Goal: Information Seeking & Learning: Check status

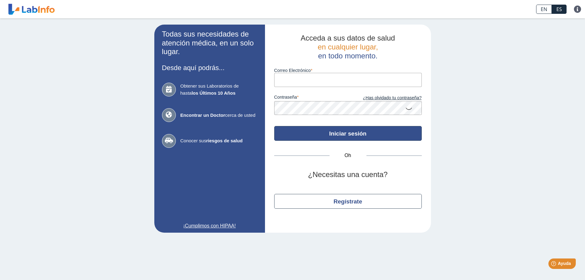
type input "[EMAIL_ADDRESS][DOMAIN_NAME]"
click at [370, 135] on button "Iniciar sesión" at bounding box center [347, 133] width 147 height 15
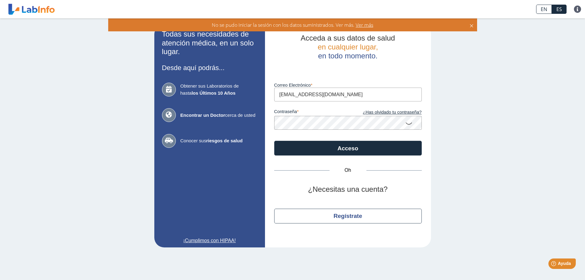
click at [406, 120] on icon at bounding box center [408, 123] width 7 height 12
click at [385, 113] on font "¿Has olvidado tu contraseña?" at bounding box center [392, 112] width 59 height 5
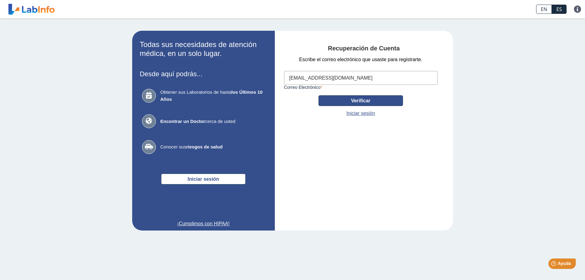
click at [360, 101] on font "Verificar" at bounding box center [360, 100] width 19 height 5
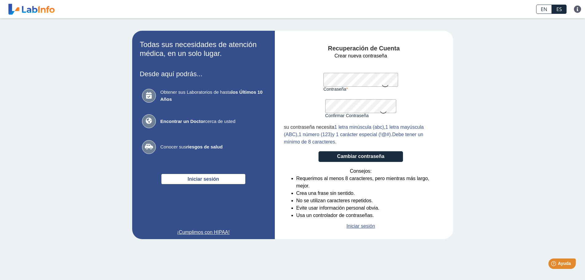
click at [384, 81] on icon at bounding box center [384, 86] width 7 height 12
click at [382, 107] on icon at bounding box center [382, 112] width 7 height 12
click at [352, 157] on font "Cambiar contraseña" at bounding box center [360, 156] width 47 height 5
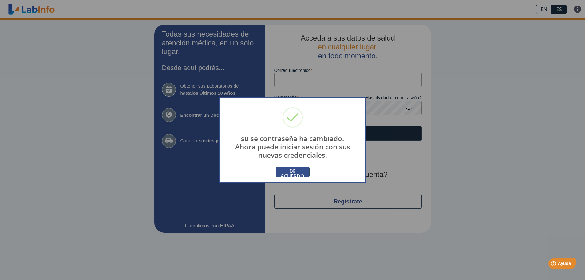
type input "[EMAIL_ADDRESS][DOMAIN_NAME]"
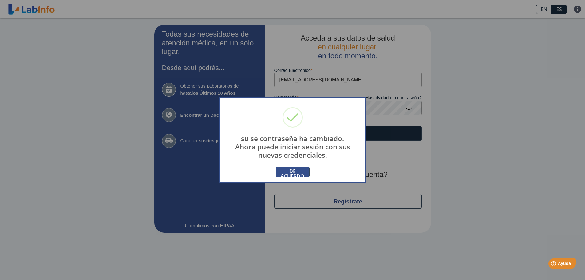
click at [289, 172] on font "DE ACUERDO" at bounding box center [292, 174] width 24 height 12
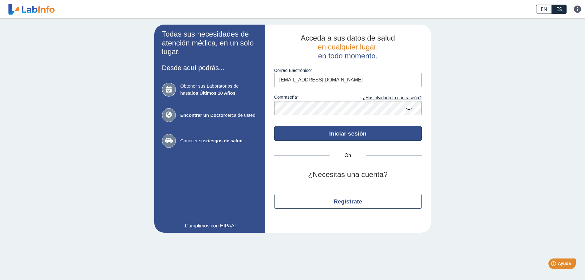
click at [327, 134] on button "Iniciar sesión" at bounding box center [347, 133] width 147 height 15
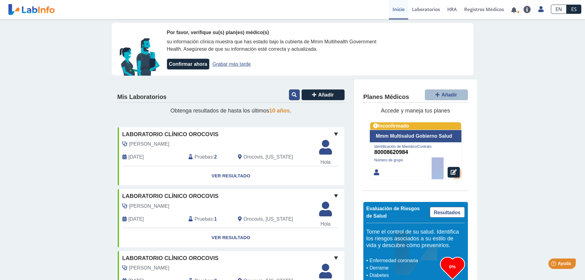
click at [292, 96] on icon at bounding box center [294, 94] width 5 height 5
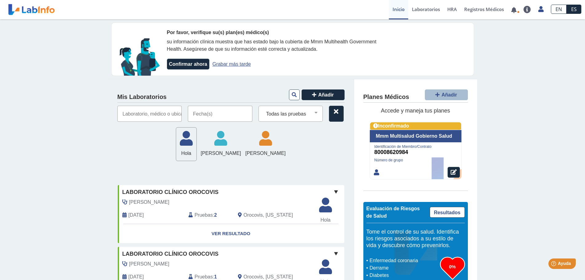
click at [219, 117] on input "text" at bounding box center [220, 114] width 65 height 16
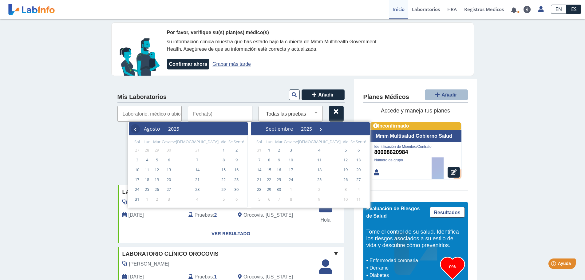
click at [134, 131] on font "‹" at bounding box center [135, 129] width 3 height 12
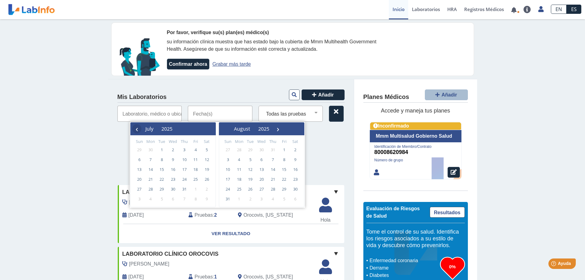
click at [135, 130] on span "‹" at bounding box center [136, 128] width 9 height 9
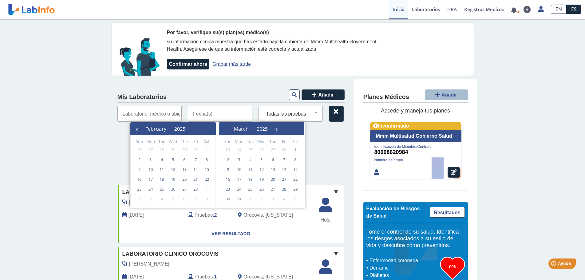
click at [135, 130] on span "‹" at bounding box center [136, 128] width 9 height 9
click at [175, 150] on span "1" at bounding box center [173, 150] width 10 height 10
click at [325, 149] on div "[PERSON_NAME] [PERSON_NAME] Rivera [PERSON_NAME] [PERSON_NAME] [PERSON_NAME]" at bounding box center [230, 144] width 227 height 34
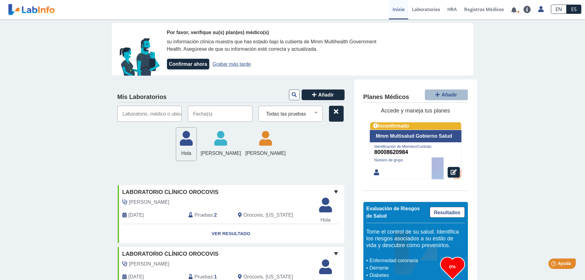
click at [210, 114] on input "text" at bounding box center [220, 114] width 65 height 16
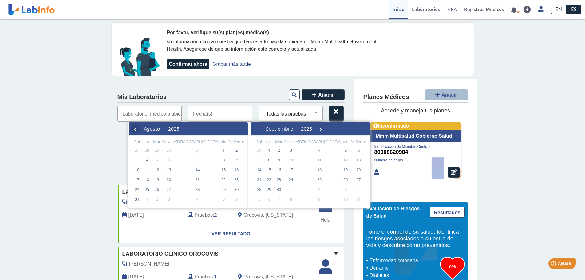
click at [134, 130] on font "‹" at bounding box center [135, 129] width 3 height 12
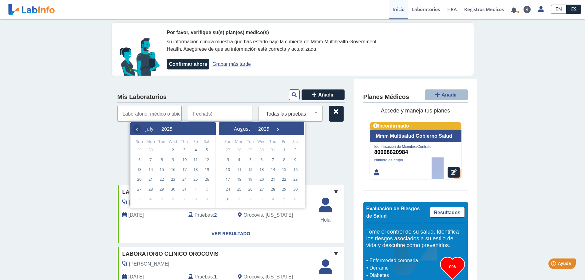
click at [136, 131] on span "‹" at bounding box center [136, 128] width 9 height 9
click at [137, 131] on span "‹" at bounding box center [136, 128] width 9 height 9
click at [136, 131] on span "‹" at bounding box center [136, 128] width 9 height 9
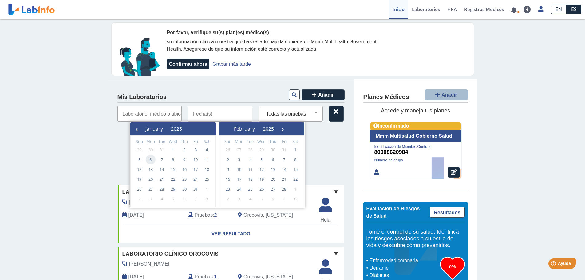
click at [152, 159] on span "6" at bounding box center [151, 160] width 10 height 10
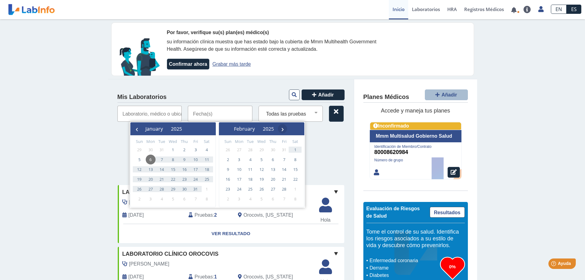
click at [287, 130] on span "›" at bounding box center [282, 128] width 9 height 9
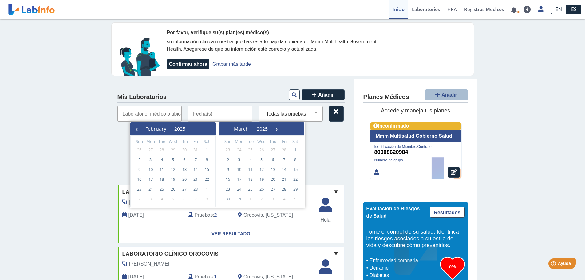
click at [281, 130] on span "›" at bounding box center [276, 128] width 9 height 9
click at [277, 130] on span "›" at bounding box center [272, 128] width 9 height 9
click at [276, 130] on span "›" at bounding box center [270, 128] width 9 height 9
click at [276, 130] on span "›" at bounding box center [271, 128] width 9 height 9
click at [274, 130] on span "›" at bounding box center [269, 128] width 9 height 9
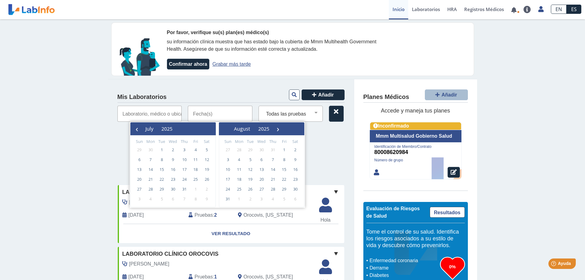
click at [282, 130] on span "›" at bounding box center [277, 128] width 9 height 9
click at [195, 160] on span "8" at bounding box center [195, 160] width 10 height 10
type input "[DATE] - [DATE]"
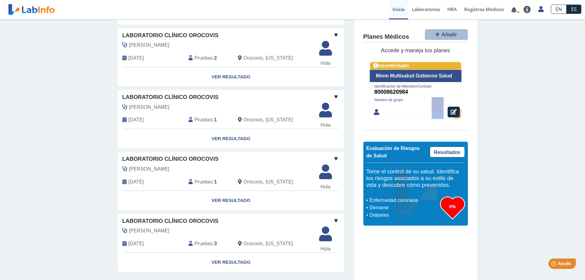
scroll to position [295, 0]
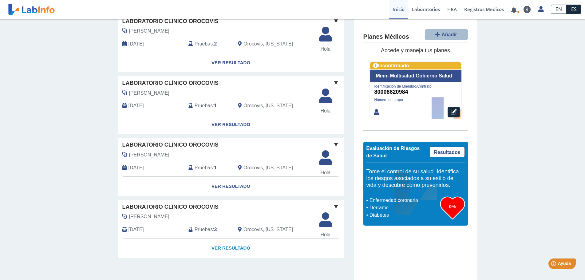
drag, startPoint x: 229, startPoint y: 247, endPoint x: 233, endPoint y: 248, distance: 4.6
click at [229, 247] on font "Ver resultado" at bounding box center [230, 247] width 39 height 5
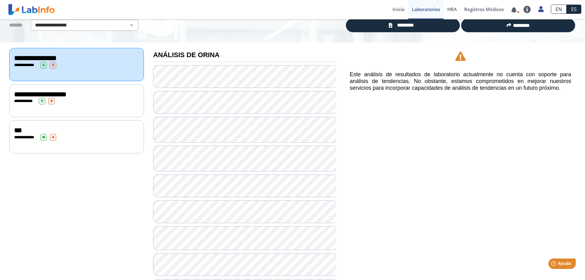
scroll to position [18, 0]
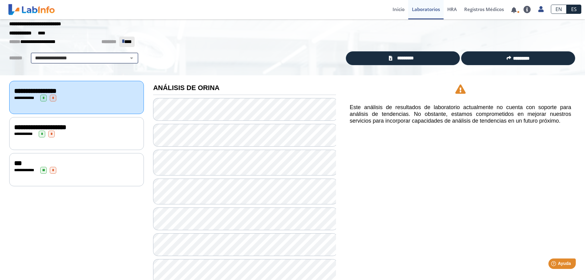
click at [128, 57] on select "**********" at bounding box center [85, 57] width 104 height 7
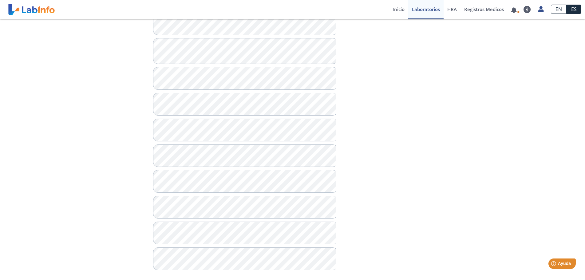
scroll to position [323, 0]
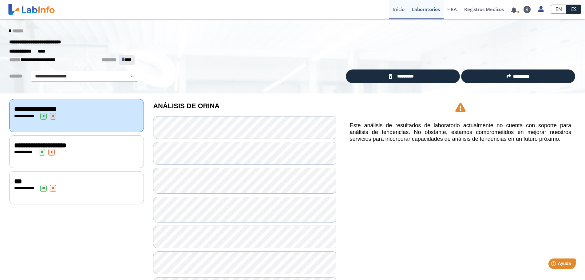
click at [396, 9] on font "Inicio" at bounding box center [398, 9] width 12 height 6
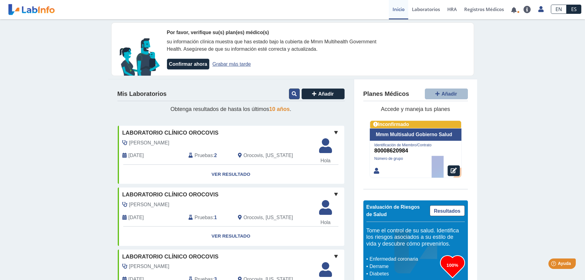
click at [293, 96] on icon at bounding box center [294, 93] width 5 height 5
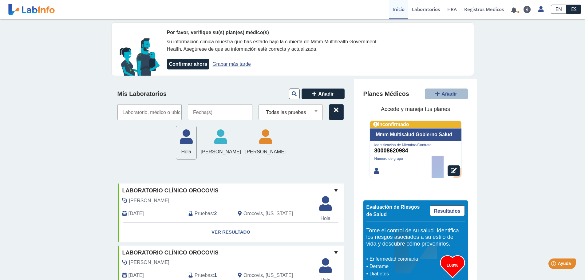
click at [193, 116] on input "text" at bounding box center [220, 112] width 65 height 16
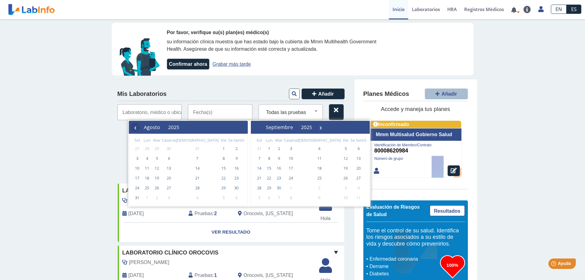
click at [134, 129] on font "‹" at bounding box center [135, 127] width 3 height 12
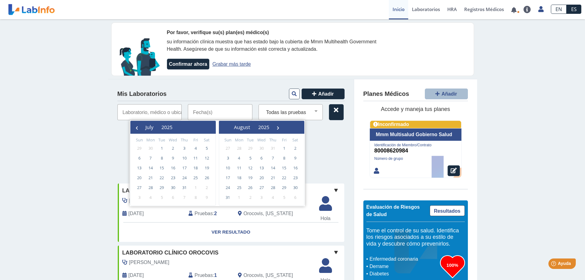
click at [134, 129] on span "‹" at bounding box center [136, 127] width 9 height 9
click at [134, 130] on span "‹" at bounding box center [136, 127] width 9 height 9
click at [136, 131] on span "‹" at bounding box center [136, 127] width 9 height 9
click at [184, 147] on span "2" at bounding box center [184, 148] width 10 height 10
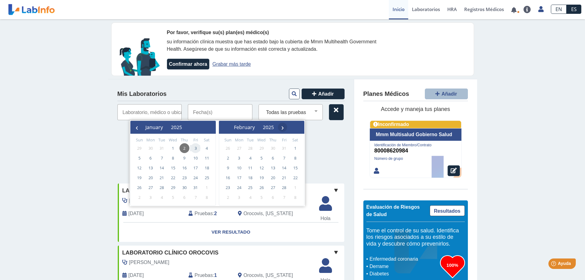
click at [287, 127] on span "›" at bounding box center [282, 127] width 9 height 9
click at [281, 127] on span "›" at bounding box center [276, 127] width 9 height 9
click at [277, 127] on span "›" at bounding box center [272, 127] width 9 height 9
click at [274, 128] on span "›" at bounding box center [269, 127] width 9 height 9
click at [186, 159] on span "7" at bounding box center [184, 158] width 10 height 10
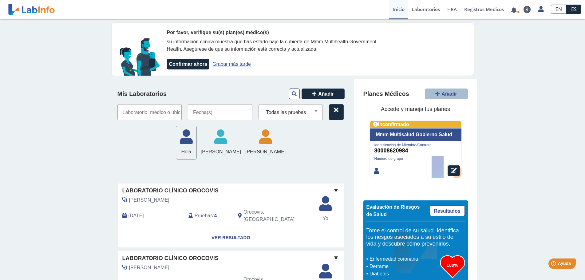
type input "[DATE] - [DATE]"
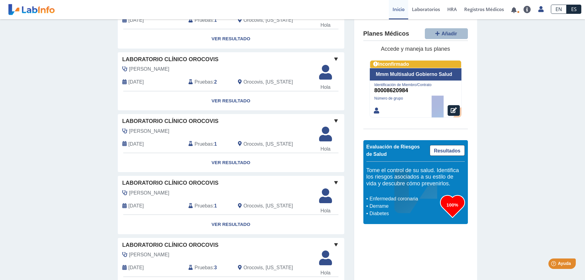
scroll to position [293, 0]
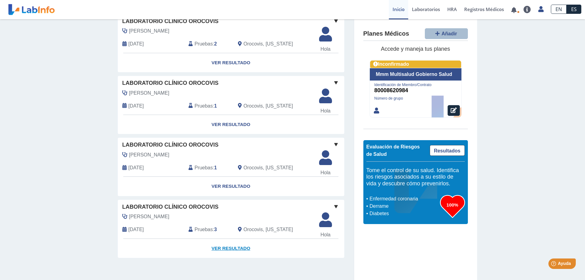
click at [229, 248] on font "Ver resultado" at bounding box center [230, 247] width 39 height 5
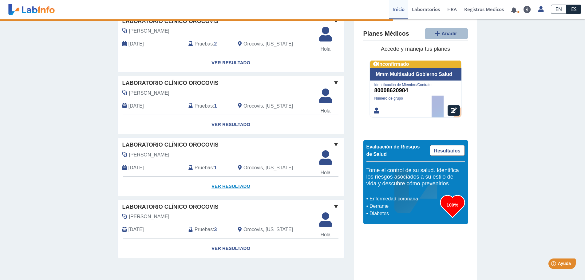
click at [237, 184] on font "Ver resultado" at bounding box center [230, 185] width 39 height 5
click at [226, 124] on font "Ver resultado" at bounding box center [230, 124] width 39 height 5
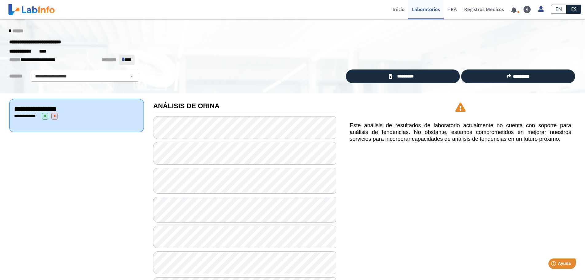
click at [9, 30] on icon at bounding box center [9, 31] width 1 height 5
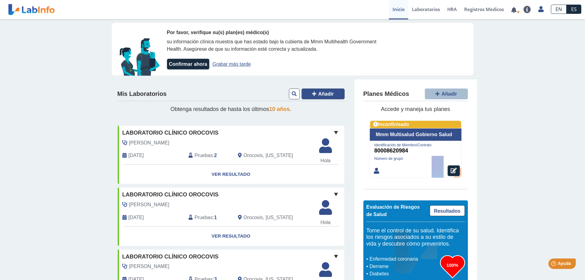
click at [323, 96] on font "Añadir" at bounding box center [326, 93] width 16 height 5
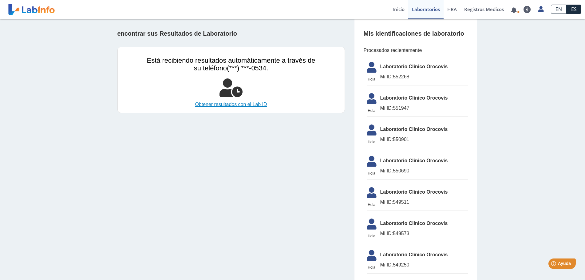
click at [229, 105] on font "Obtener resultados con el Lab ID" at bounding box center [231, 104] width 72 height 5
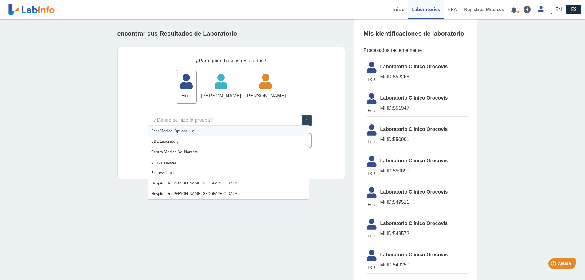
click at [304, 123] on span at bounding box center [306, 120] width 9 height 10
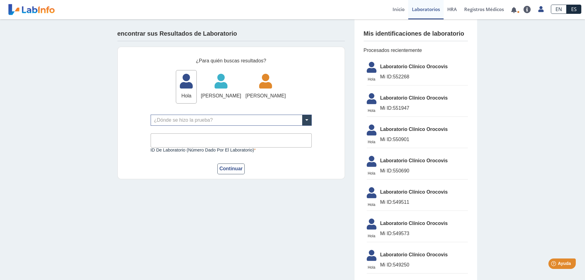
click at [396, 9] on font "Inicio" at bounding box center [398, 9] width 12 height 6
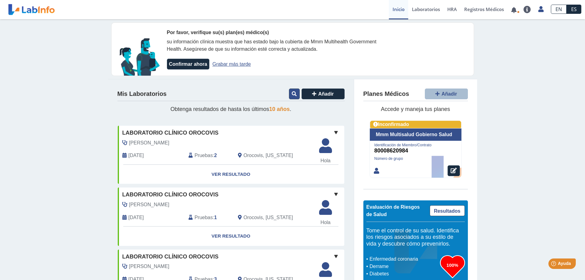
click at [294, 96] on icon at bounding box center [294, 93] width 5 height 5
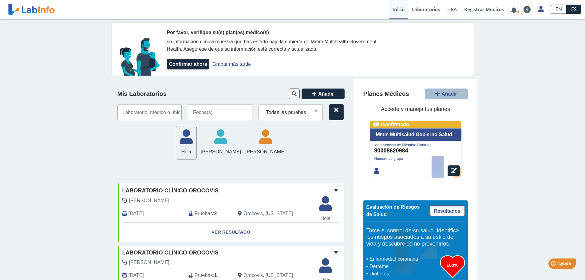
click at [210, 112] on input "text" at bounding box center [220, 112] width 65 height 16
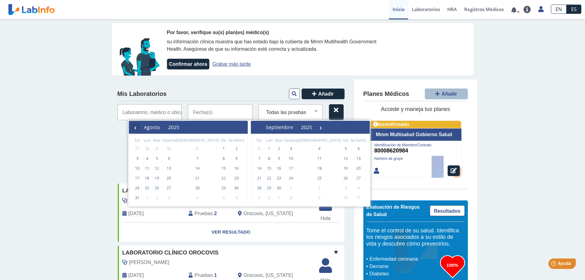
click at [135, 129] on font "‹" at bounding box center [135, 127] width 3 height 12
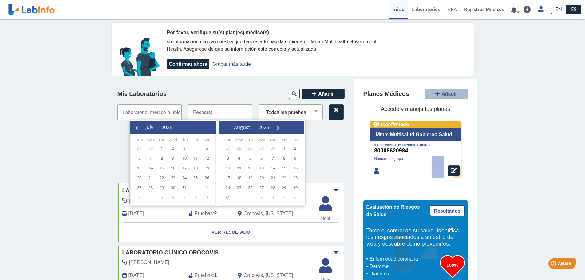
click at [135, 129] on span "‹" at bounding box center [136, 127] width 9 height 9
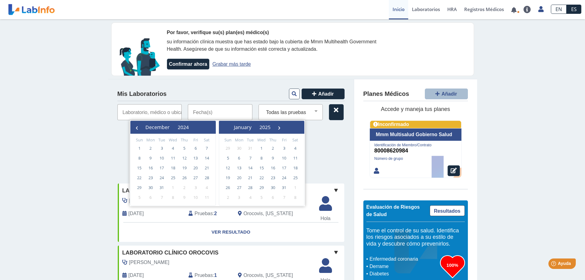
click at [135, 129] on span "‹" at bounding box center [136, 127] width 9 height 9
click at [290, 127] on span "›" at bounding box center [285, 127] width 9 height 9
click at [284, 127] on span "›" at bounding box center [278, 127] width 9 height 9
click at [174, 147] on span "1" at bounding box center [173, 148] width 10 height 10
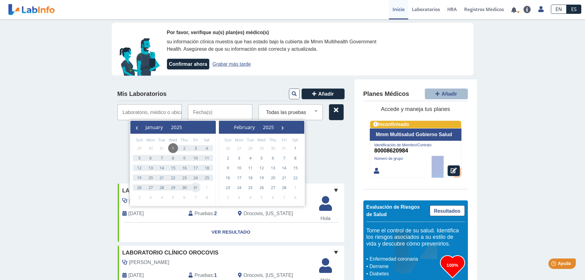
click at [195, 186] on span "31" at bounding box center [195, 187] width 10 height 10
type input "[DATE] - [DATE]"
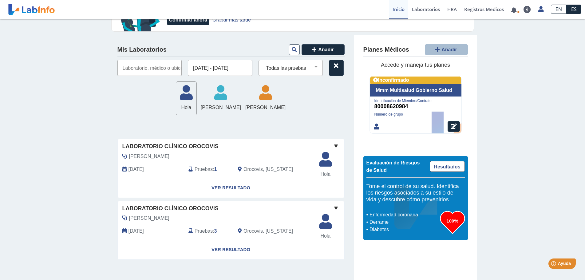
scroll to position [46, 0]
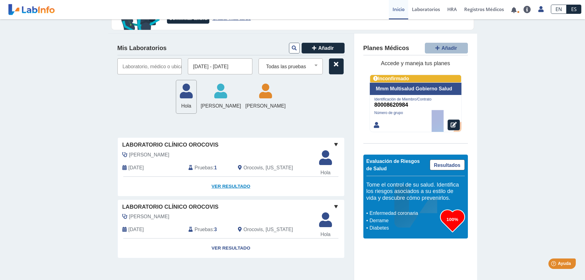
click at [226, 184] on font "Ver resultado" at bounding box center [230, 185] width 39 height 5
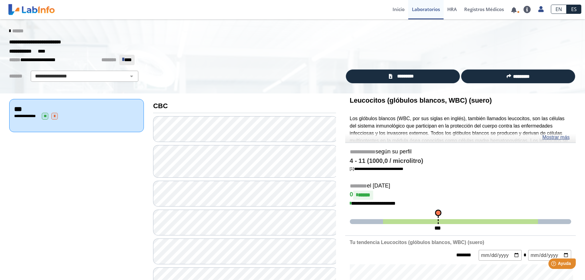
click at [9, 31] on icon at bounding box center [9, 31] width 1 height 5
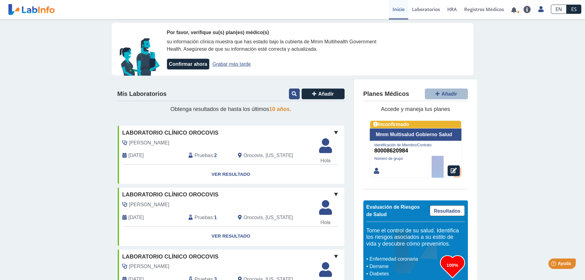
click at [289, 94] on button at bounding box center [294, 93] width 11 height 11
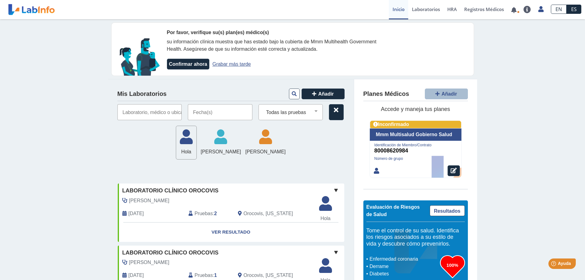
click at [211, 110] on input "text" at bounding box center [220, 112] width 65 height 16
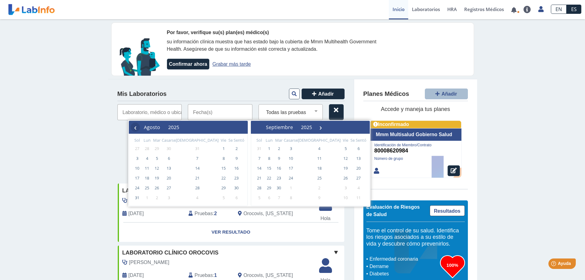
click at [137, 128] on span "‹" at bounding box center [135, 127] width 9 height 9
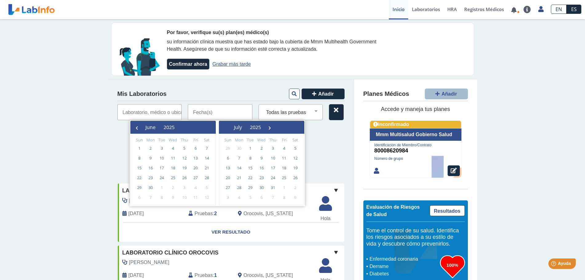
click at [137, 128] on span "‹" at bounding box center [136, 127] width 9 height 9
click at [138, 128] on span "‹" at bounding box center [136, 127] width 9 height 9
click at [139, 128] on span "‹" at bounding box center [136, 127] width 9 height 9
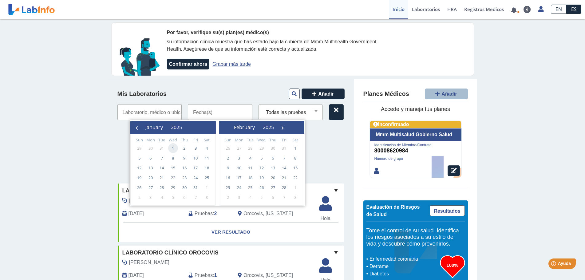
click at [173, 150] on span "1" at bounding box center [173, 148] width 10 height 10
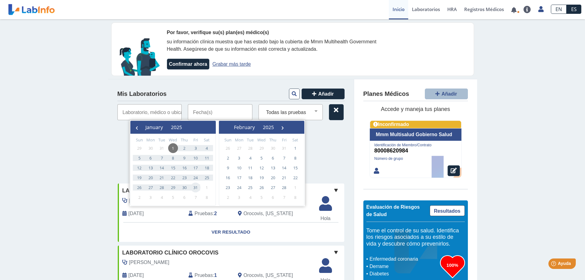
click at [194, 187] on span "31" at bounding box center [195, 187] width 10 height 10
type input "[DATE] - [DATE]"
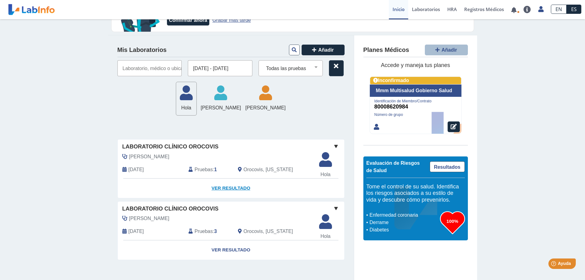
scroll to position [46, 0]
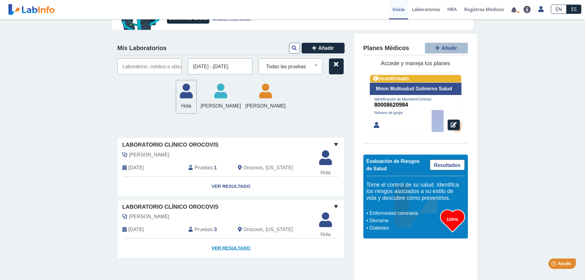
click at [225, 248] on font "Ver resultado" at bounding box center [230, 247] width 39 height 5
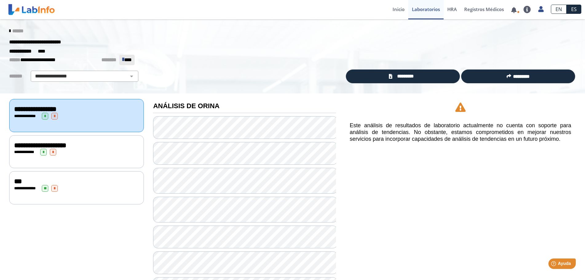
click at [9, 31] on icon at bounding box center [9, 31] width 1 height 5
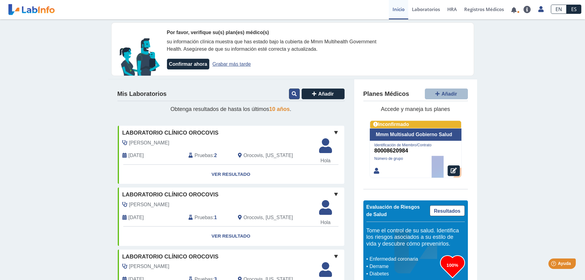
click at [292, 93] on icon at bounding box center [294, 93] width 5 height 5
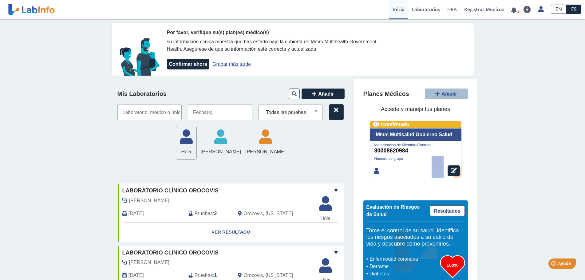
click at [194, 115] on input "text" at bounding box center [220, 112] width 65 height 16
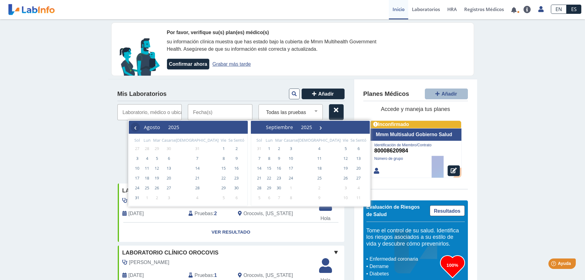
click at [135, 127] on font "‹" at bounding box center [135, 127] width 3 height 12
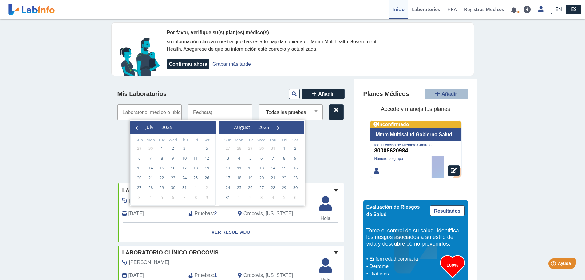
click at [135, 127] on span "‹" at bounding box center [136, 127] width 9 height 9
click at [281, 128] on span "›" at bounding box center [276, 127] width 9 height 9
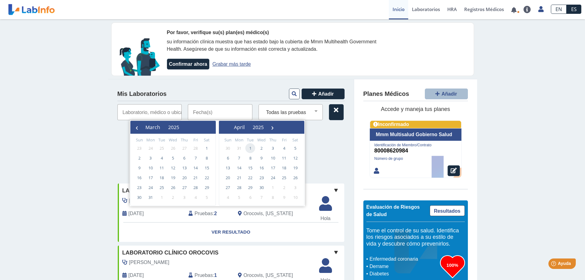
click at [252, 148] on span "1" at bounding box center [250, 148] width 10 height 10
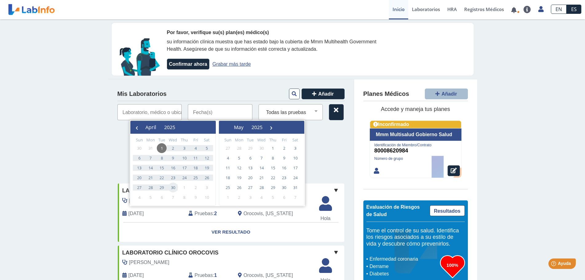
drag, startPoint x: 169, startPoint y: 190, endPoint x: 175, endPoint y: 188, distance: 6.9
click at [175, 188] on span "30" at bounding box center [173, 187] width 10 height 10
type input "[DATE] - [DATE]"
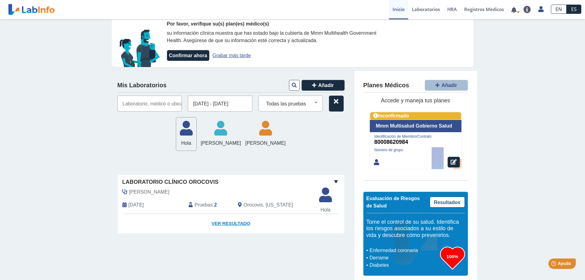
scroll to position [14, 0]
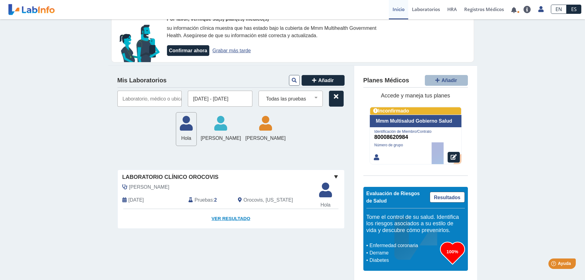
click at [218, 218] on font "Ver resultado" at bounding box center [230, 218] width 39 height 5
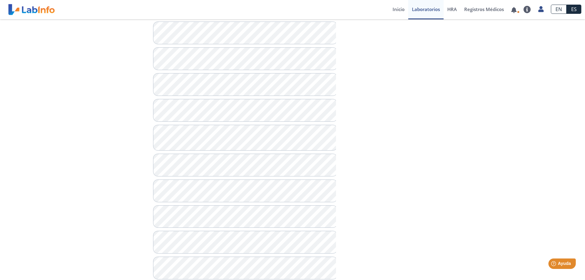
scroll to position [76, 0]
